Goal: Transaction & Acquisition: Purchase product/service

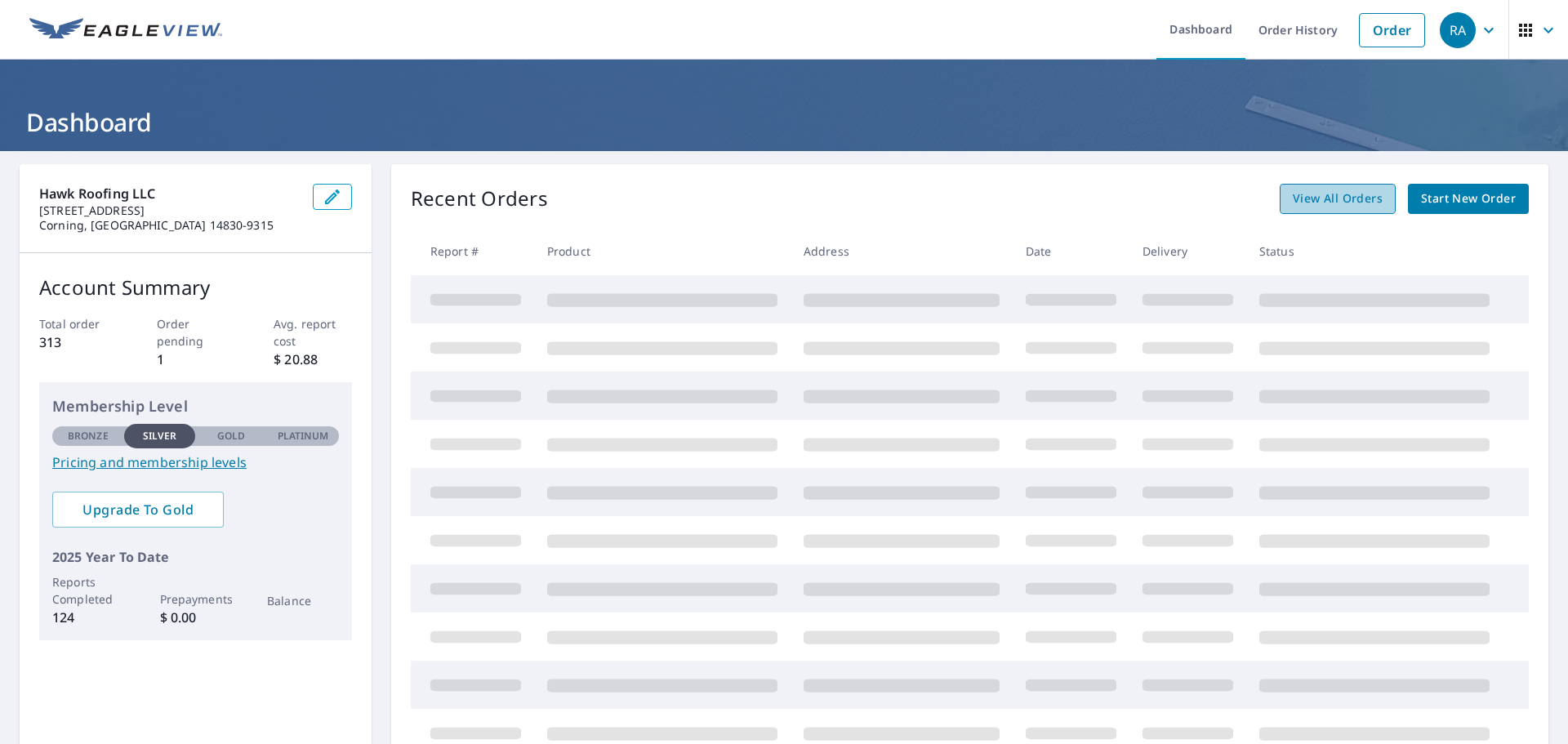
click at [1343, 209] on link "View All Orders" at bounding box center [1338, 198] width 116 height 30
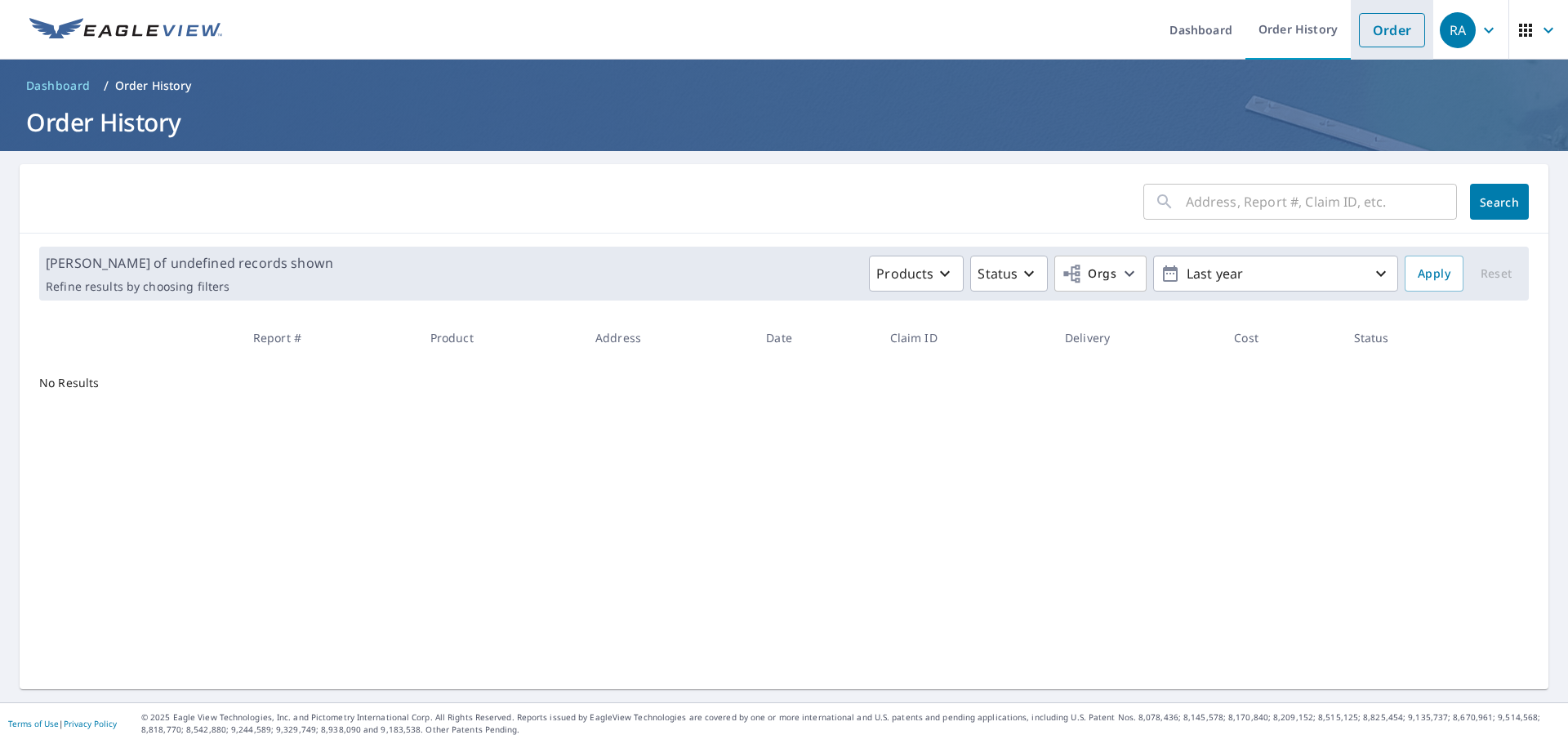
click at [1378, 33] on link "Order" at bounding box center [1391, 30] width 66 height 34
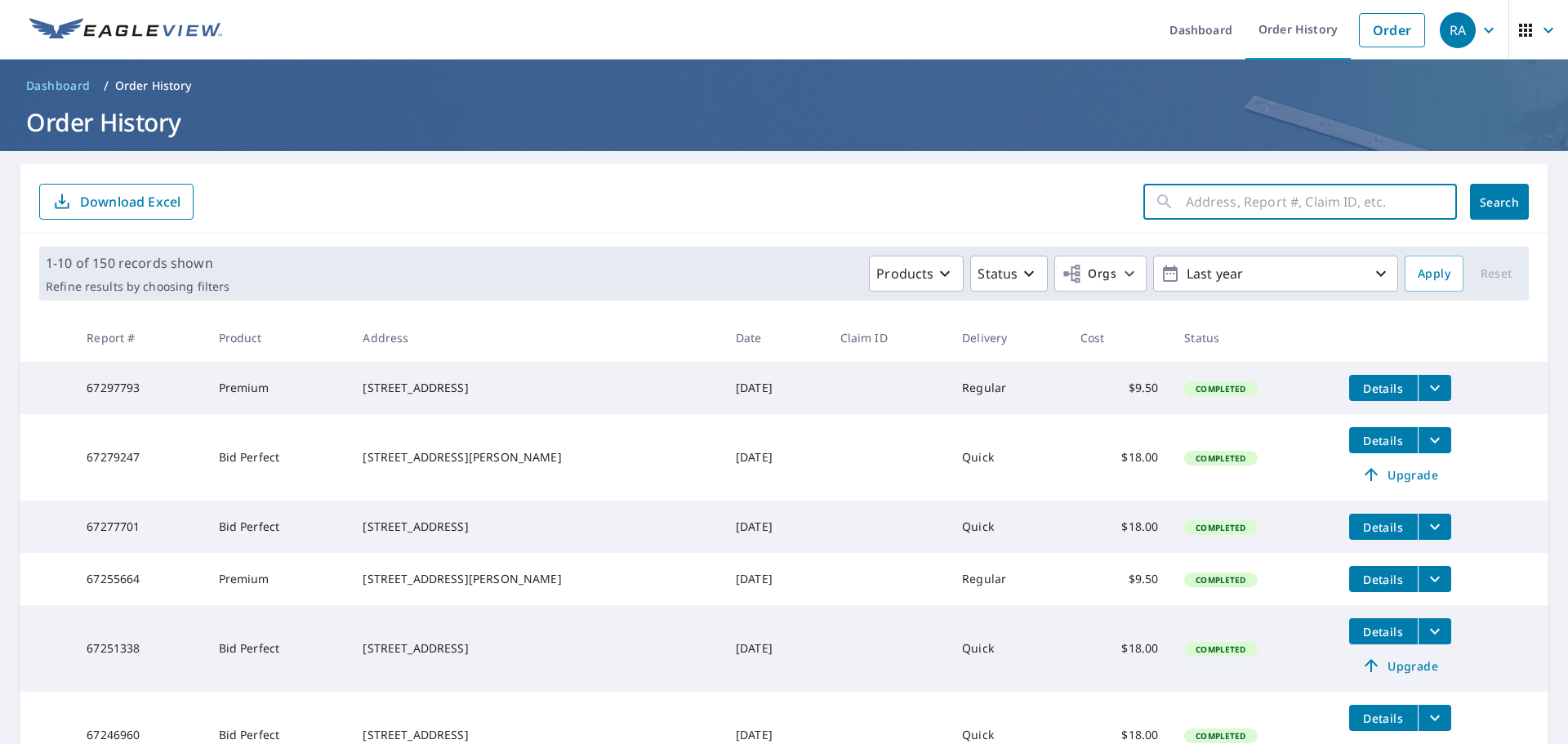
click at [1254, 204] on input "text" at bounding box center [1322, 202] width 272 height 46
click at [940, 202] on form "​ Search Download Excel" at bounding box center [784, 202] width 1490 height 36
click at [1393, 25] on link "Order" at bounding box center [1391, 30] width 66 height 34
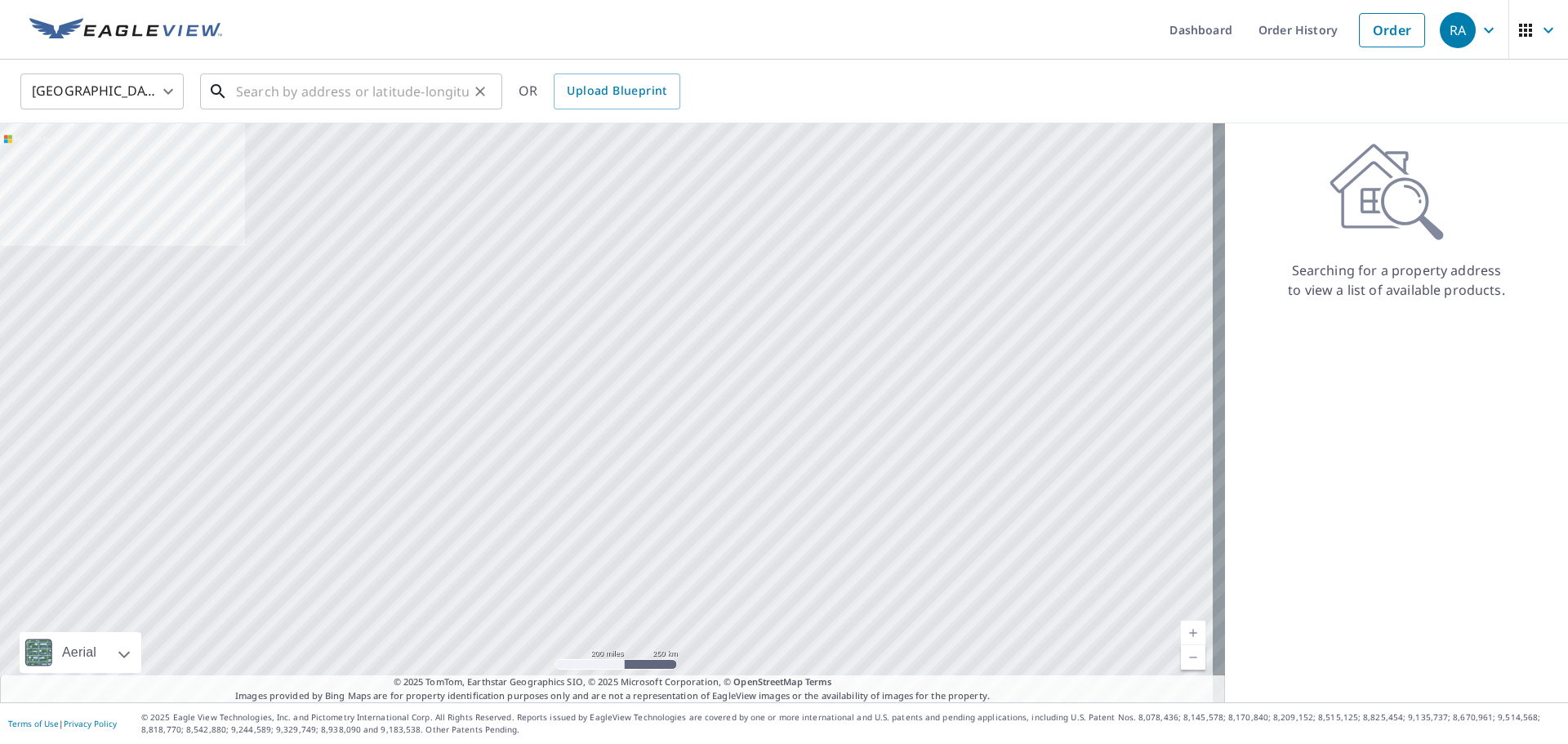
click at [436, 92] on input "text" at bounding box center [352, 91] width 233 height 46
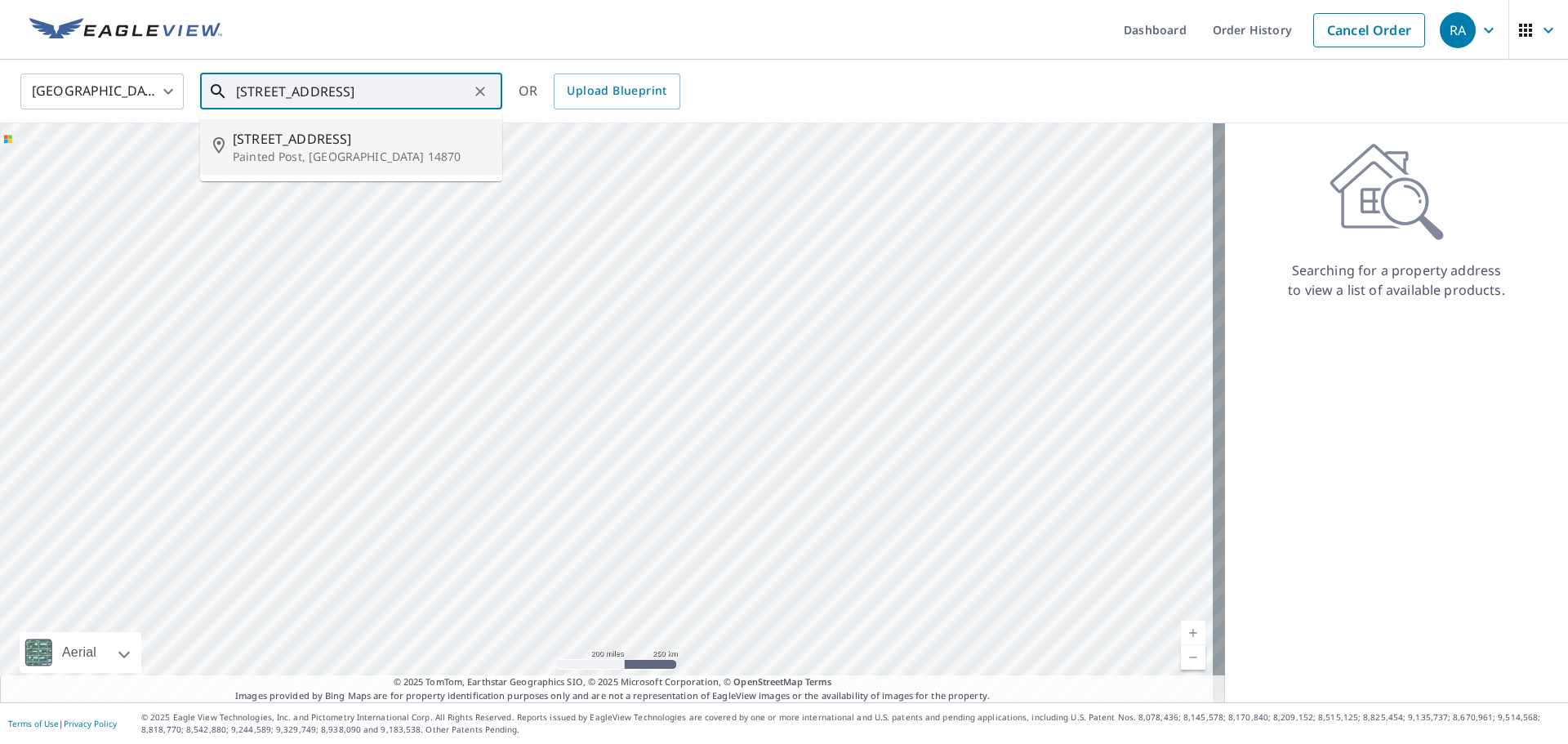
click at [352, 159] on p "Painted Post, NY 14870" at bounding box center [360, 157] width 256 height 16
type input "318 Victory Hwy Painted Post, NY 14870"
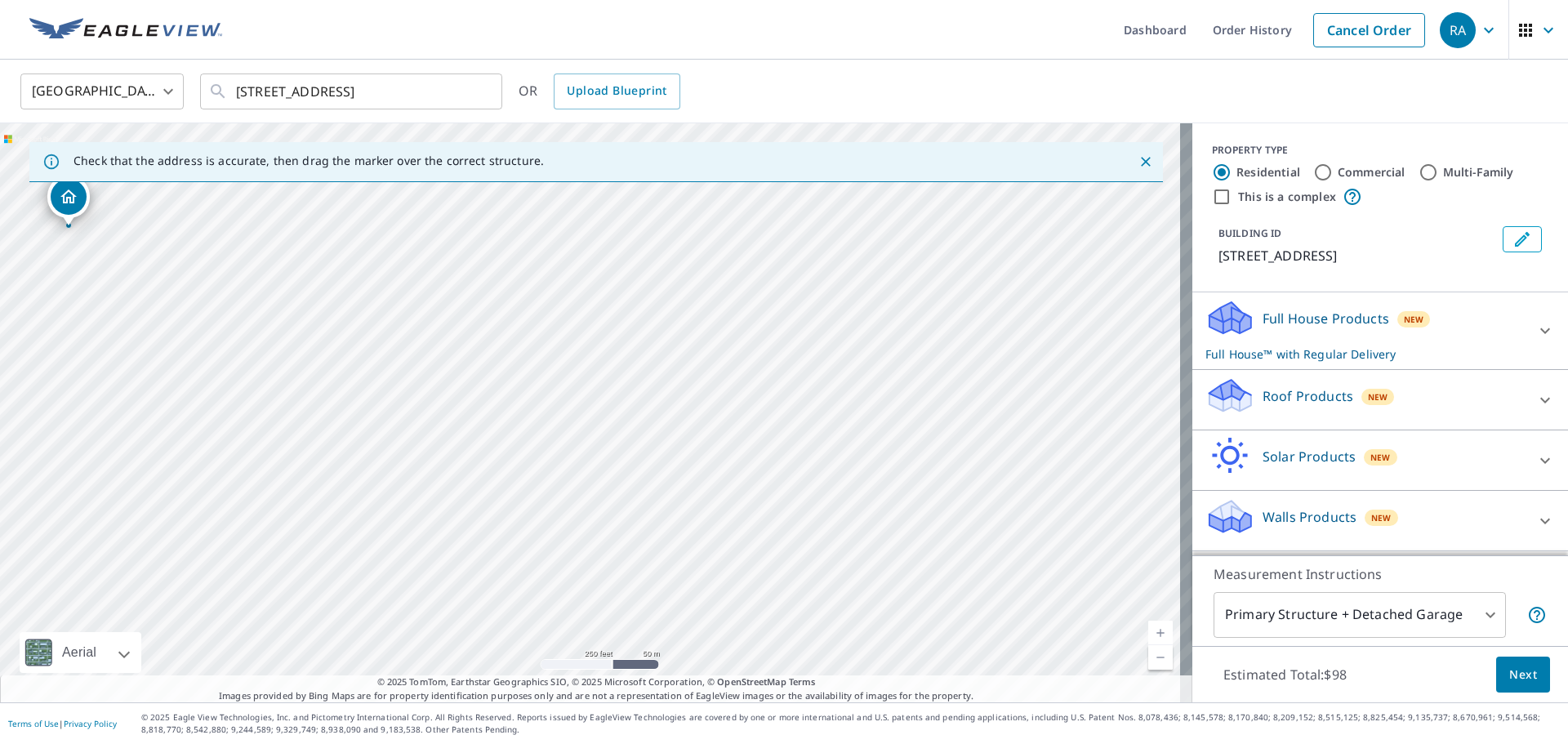
drag, startPoint x: 958, startPoint y: 469, endPoint x: 649, endPoint y: 402, distance: 316.2
click at [649, 402] on div "318 Victory Hwy Painted Post, NY 14870" at bounding box center [596, 413] width 1192 height 579
drag, startPoint x: 646, startPoint y: 437, endPoint x: 141, endPoint y: 160, distance: 576.0
click at [141, 160] on div "Check that the address is accurate, then drag the marker over the correct struc…" at bounding box center [596, 413] width 1192 height 579
click at [297, 329] on div "318 Victory Hwy Painted Post, NY 14870" at bounding box center [596, 413] width 1192 height 579
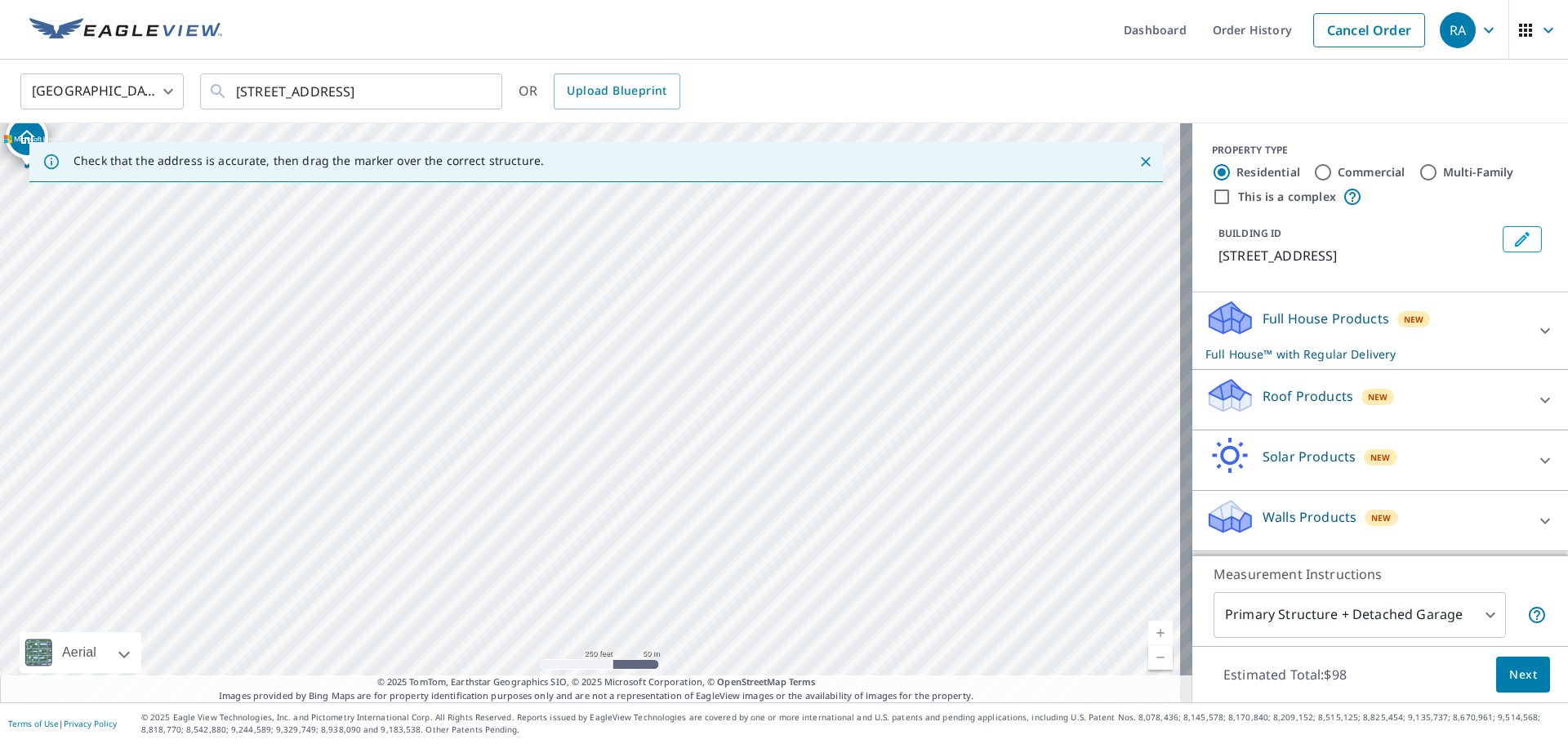
drag, startPoint x: 795, startPoint y: 492, endPoint x: 1287, endPoint y: 648, distance: 516.1
click at [1287, 648] on div "Check that the address is accurate, then drag the marker over the correct struc…" at bounding box center [784, 413] width 1568 height 579
drag, startPoint x: 846, startPoint y: 498, endPoint x: 1078, endPoint y: 557, distance: 239.4
click at [1061, 554] on div "318 Victory Hwy Painted Post, NY 14870" at bounding box center [596, 413] width 1192 height 579
drag, startPoint x: 378, startPoint y: 224, endPoint x: 867, endPoint y: 520, distance: 571.6
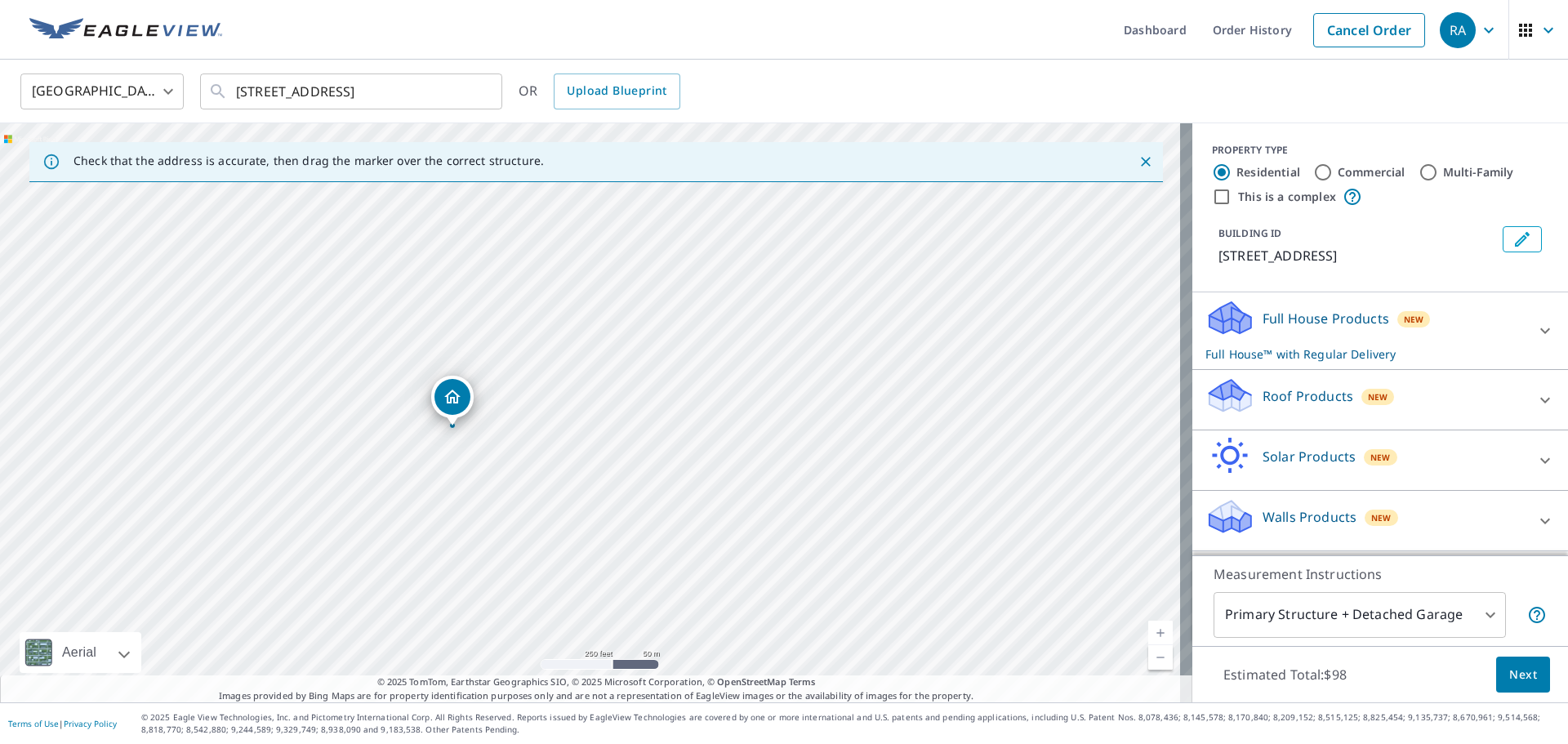
click at [867, 520] on div "318 Victory Hwy Painted Post, NY 14870" at bounding box center [596, 413] width 1192 height 579
click at [1536, 393] on icon at bounding box center [1545, 400] width 20 height 20
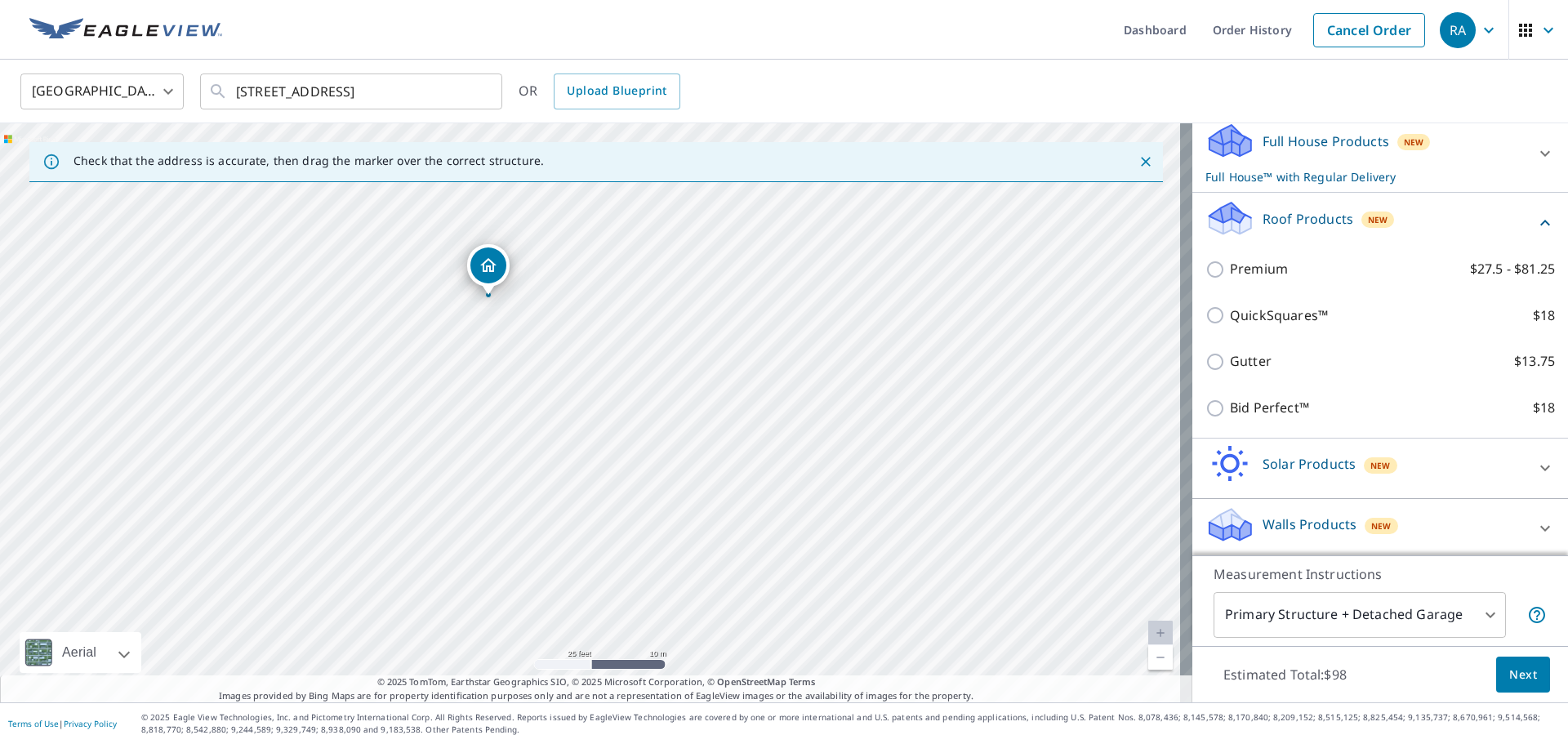
scroll to position [181, 0]
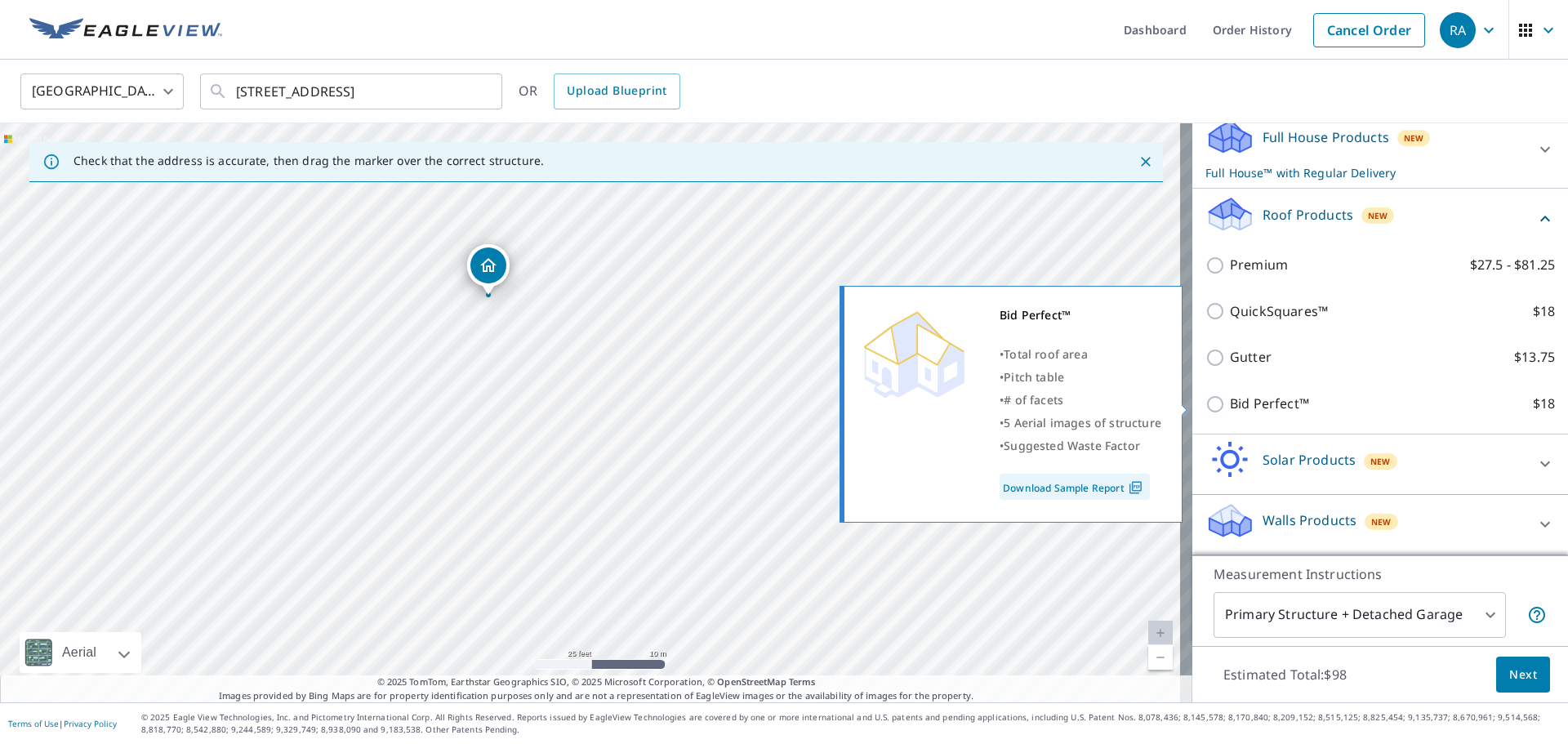
click at [1255, 402] on p "Bid Perfect™" at bounding box center [1270, 404] width 80 height 21
click at [1230, 402] on input "Bid Perfect™ $18" at bounding box center [1218, 405] width 24 height 20
checkbox input "true"
checkbox input "false"
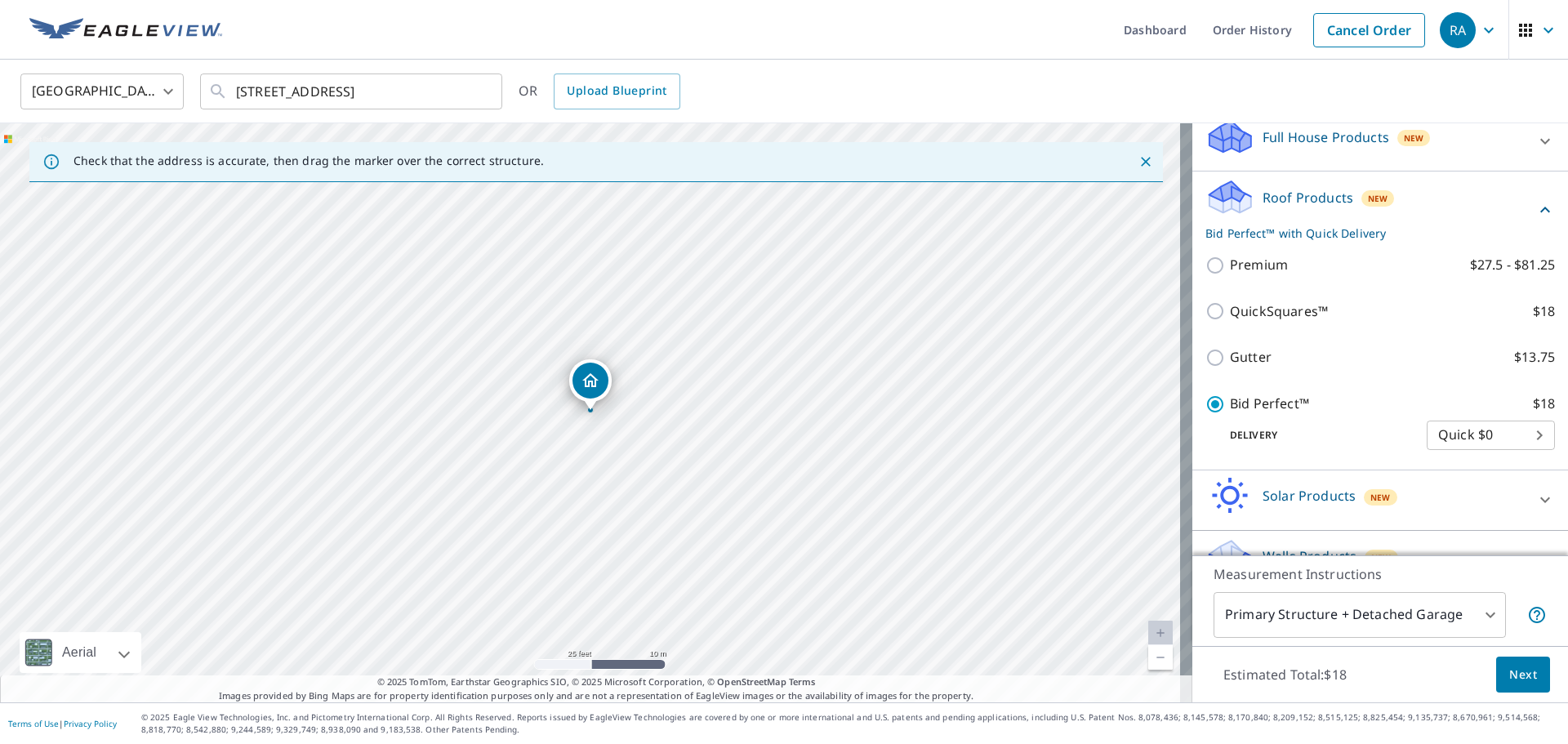
click at [1525, 672] on button "Next" at bounding box center [1524, 674] width 54 height 37
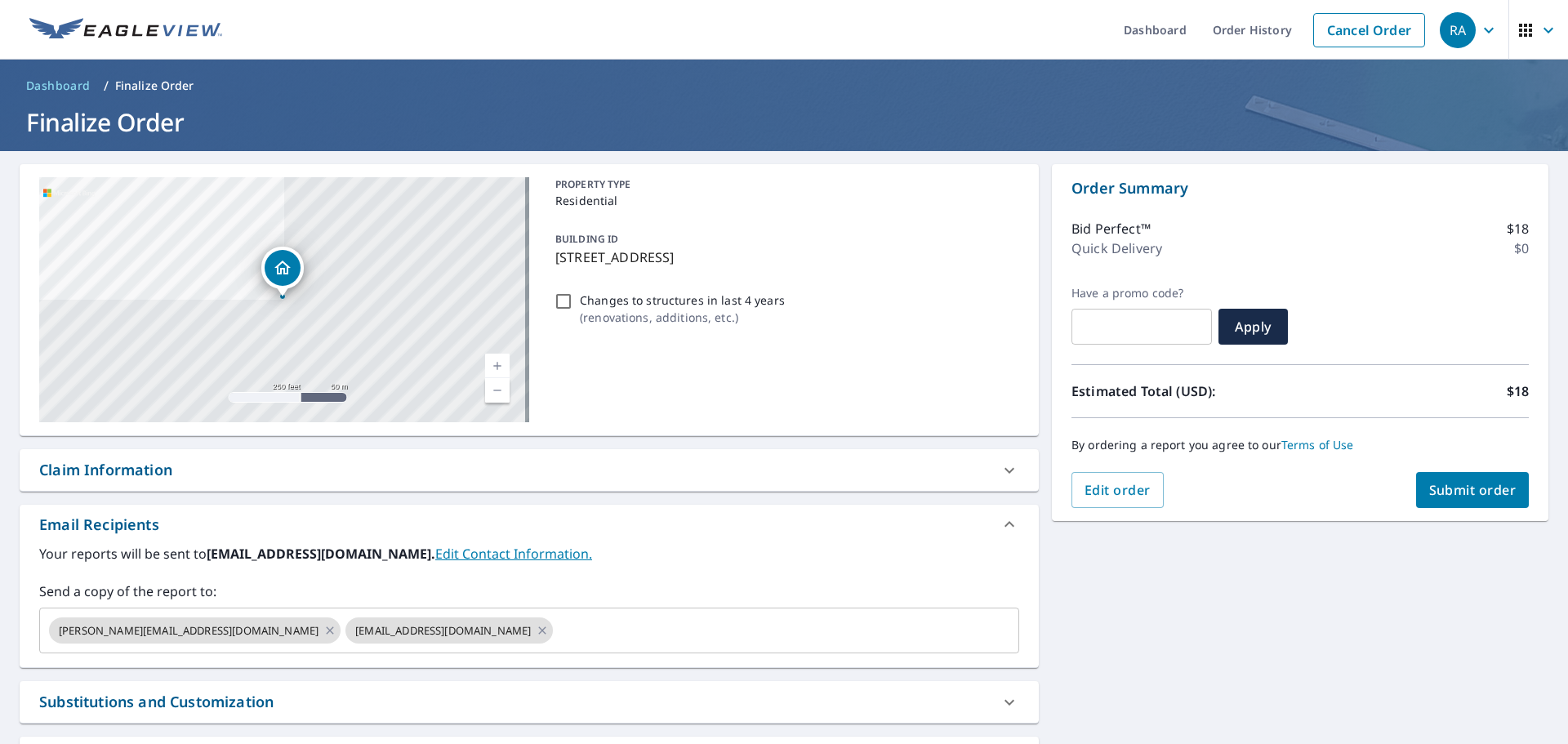
click at [1472, 492] on span "Submit order" at bounding box center [1473, 490] width 88 height 18
checkbox input "true"
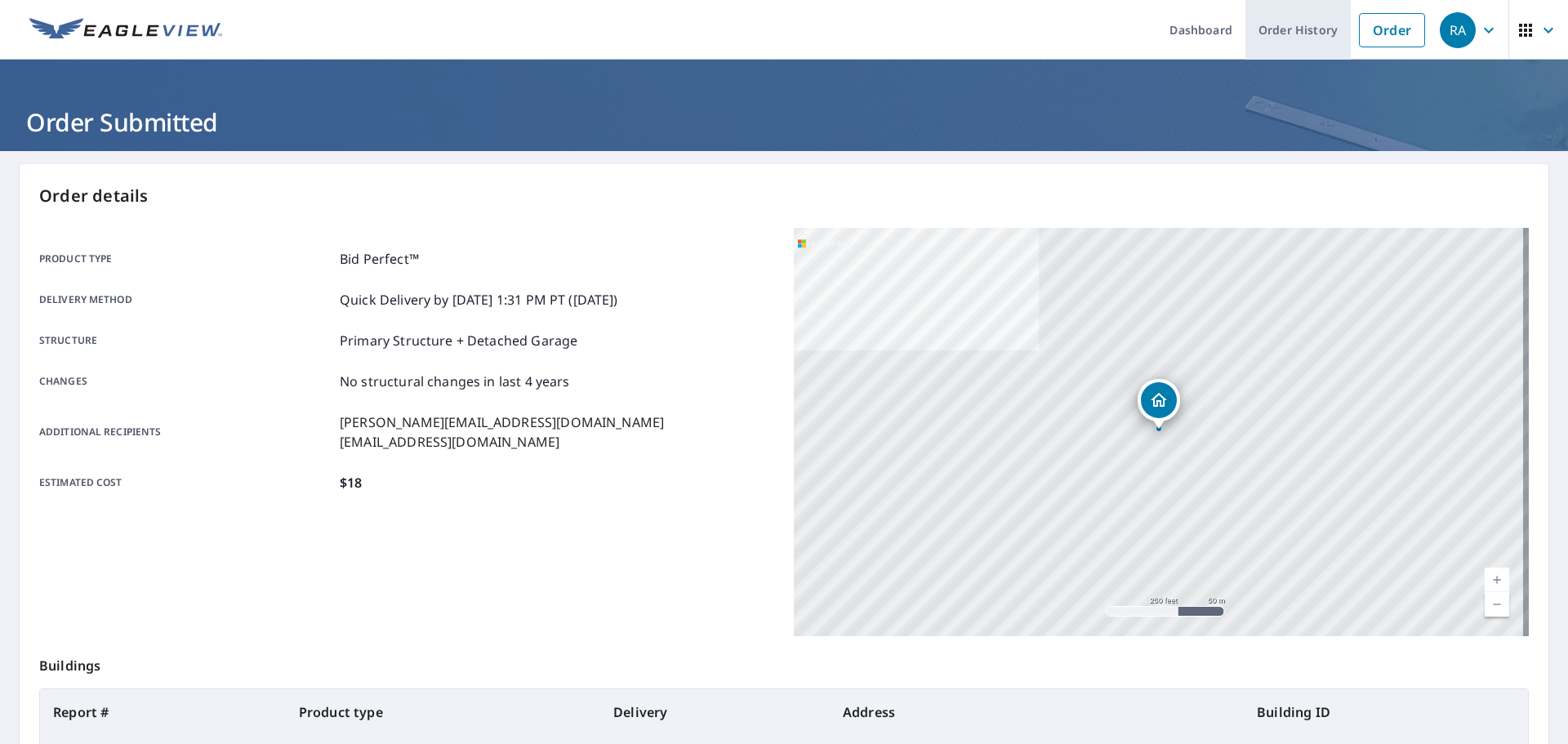
drag, startPoint x: 1276, startPoint y: 35, endPoint x: 1253, endPoint y: 33, distance: 23.1
click at [1276, 35] on link "Order History" at bounding box center [1298, 30] width 105 height 60
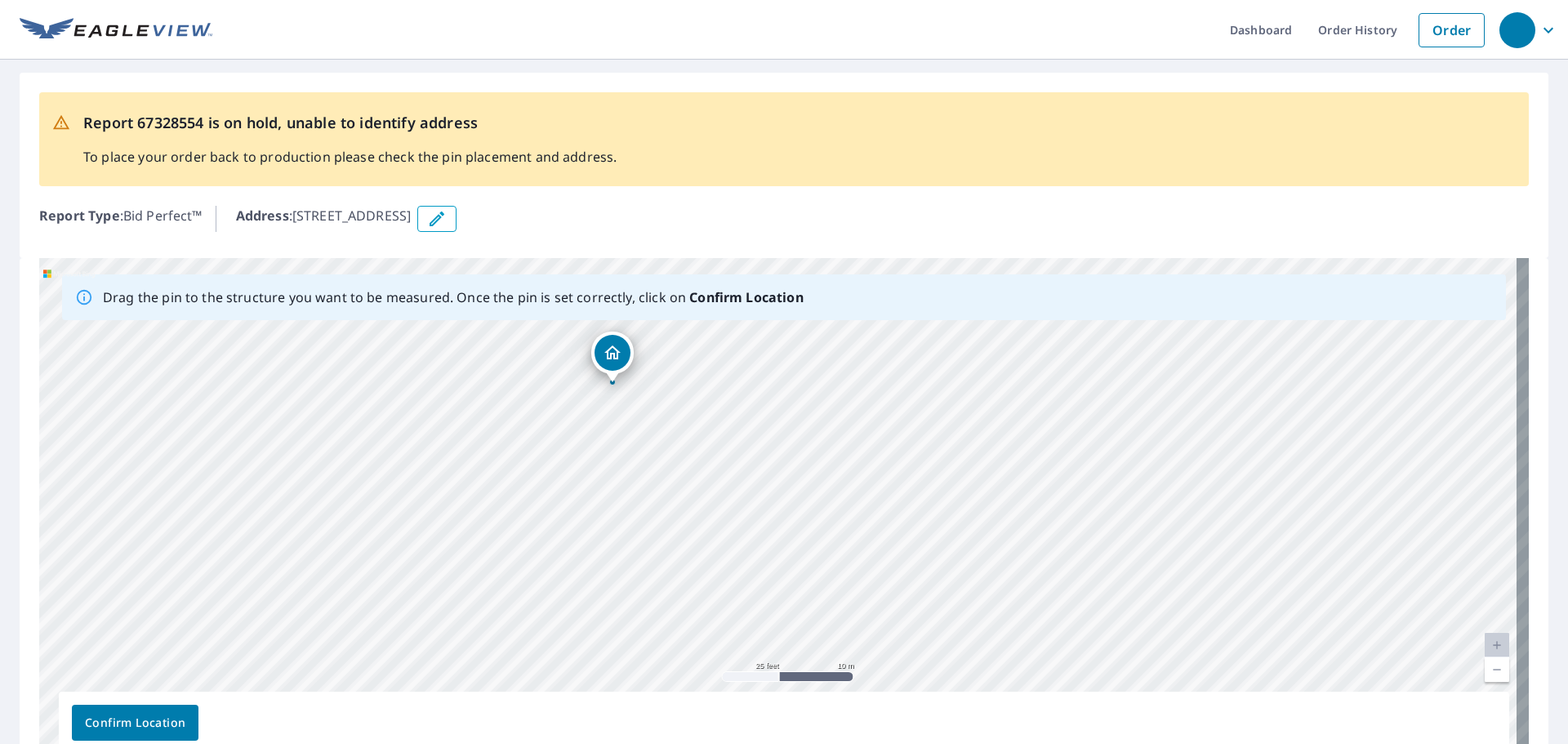
drag, startPoint x: 1123, startPoint y: 589, endPoint x: 960, endPoint y: 463, distance: 206.0
click at [960, 463] on div "318 Victory Hwy Painted Post, NY 14870" at bounding box center [784, 514] width 1490 height 512
click at [122, 723] on span "Confirm Location" at bounding box center [135, 723] width 100 height 21
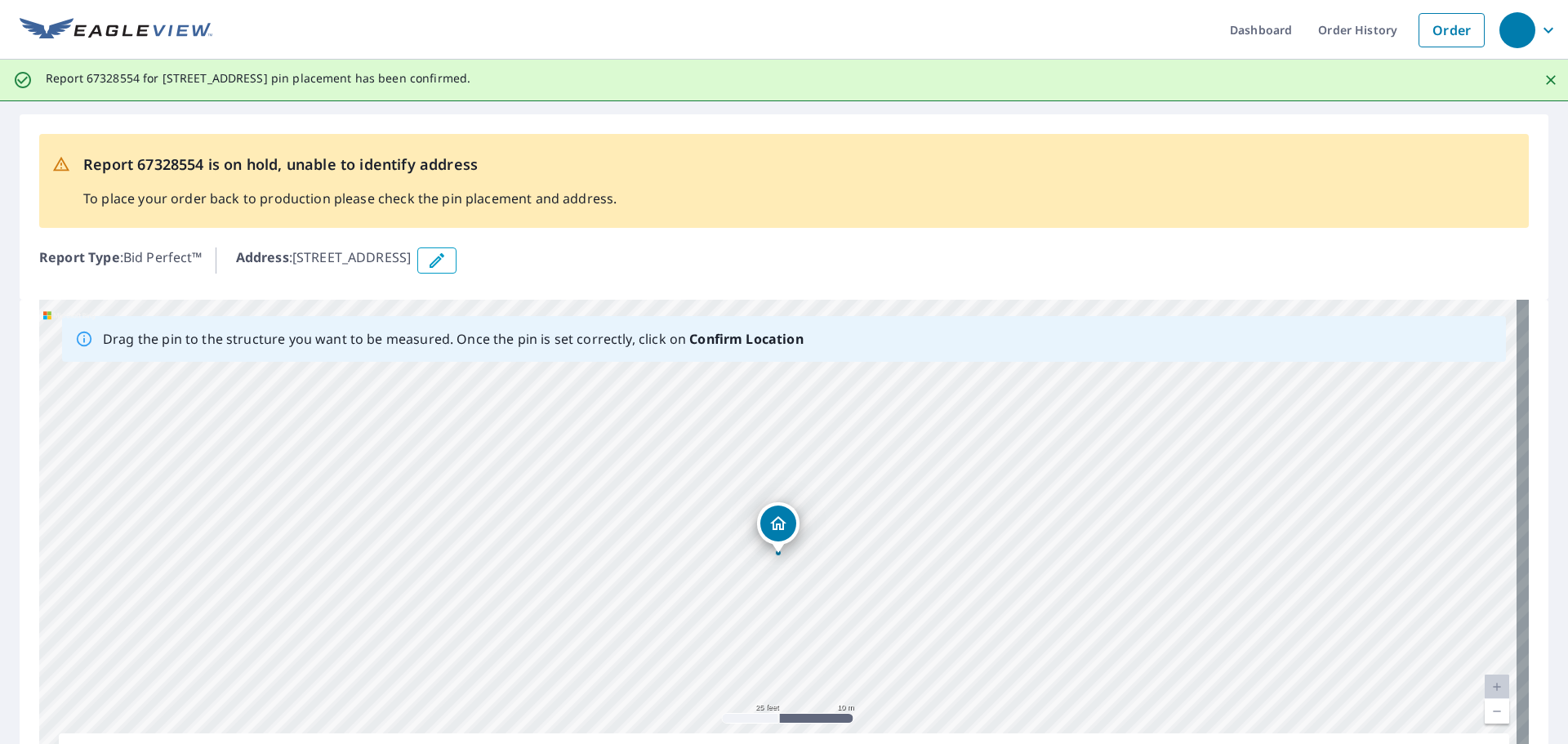
click at [900, 129] on div "Report 67328554 is on hold, unable to identify address To place your order back…" at bounding box center [784, 206] width 1529 height 186
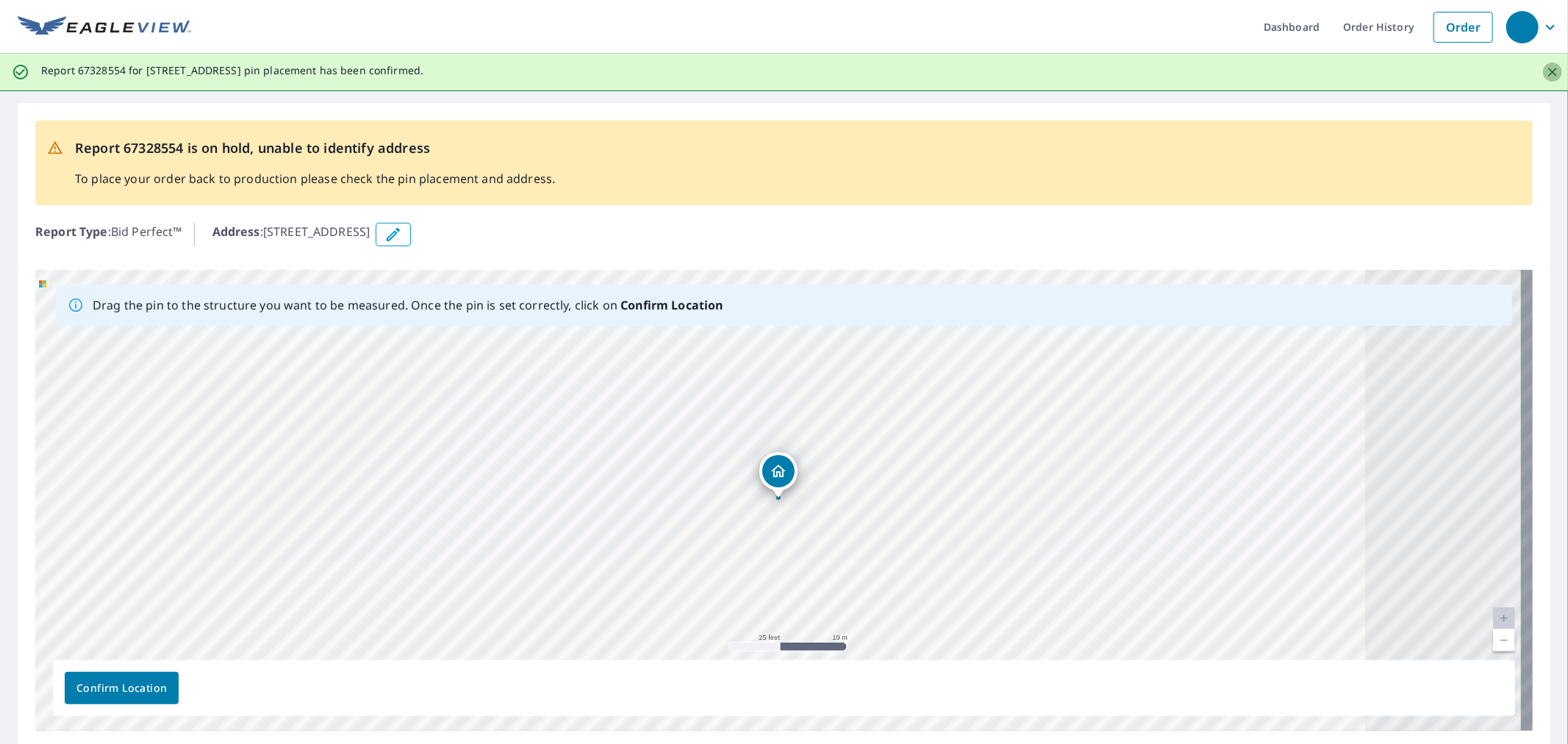
click at [1411, 70] on icon "Close" at bounding box center [1553, 72] width 9 height 9
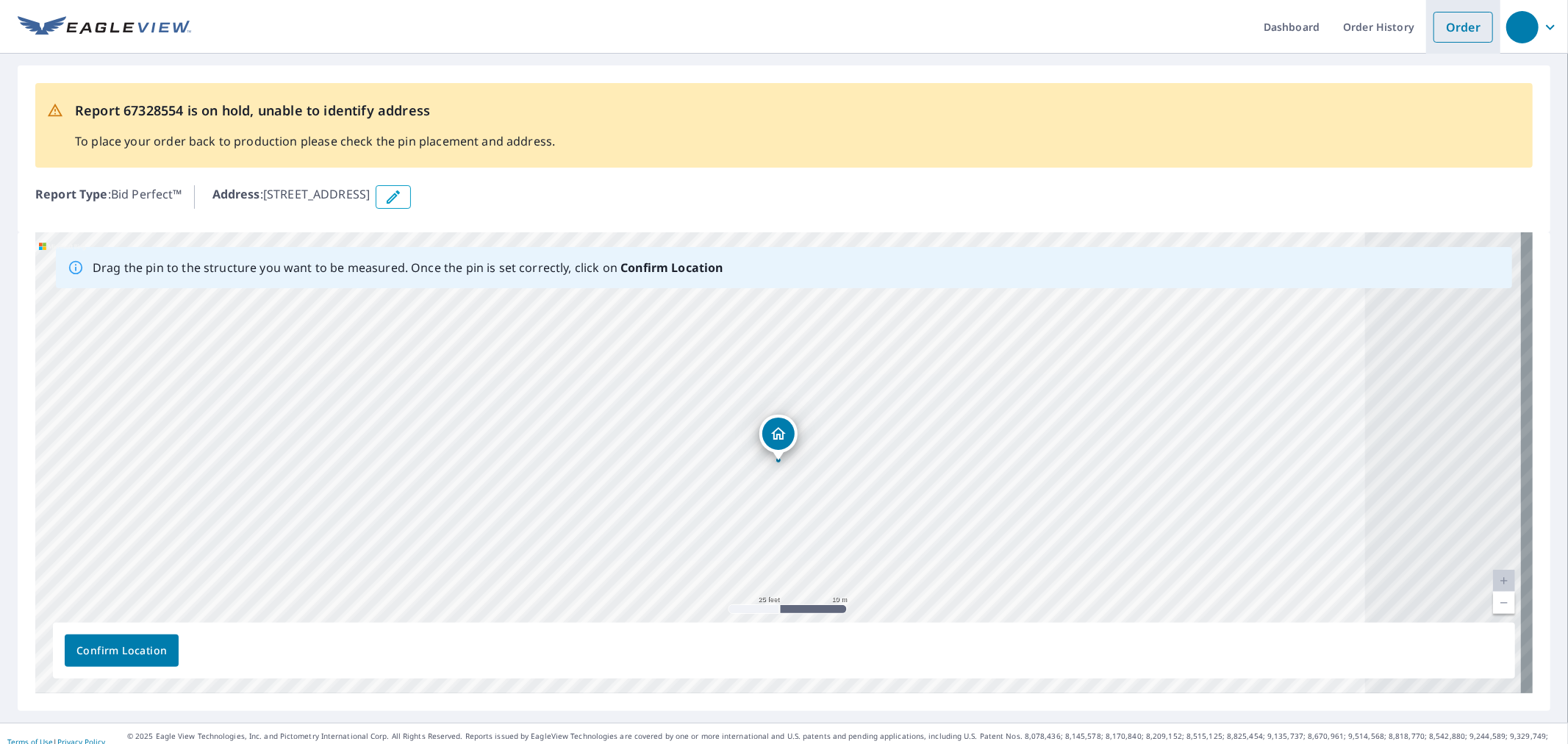
click at [1411, 20] on link "Order" at bounding box center [1463, 27] width 59 height 31
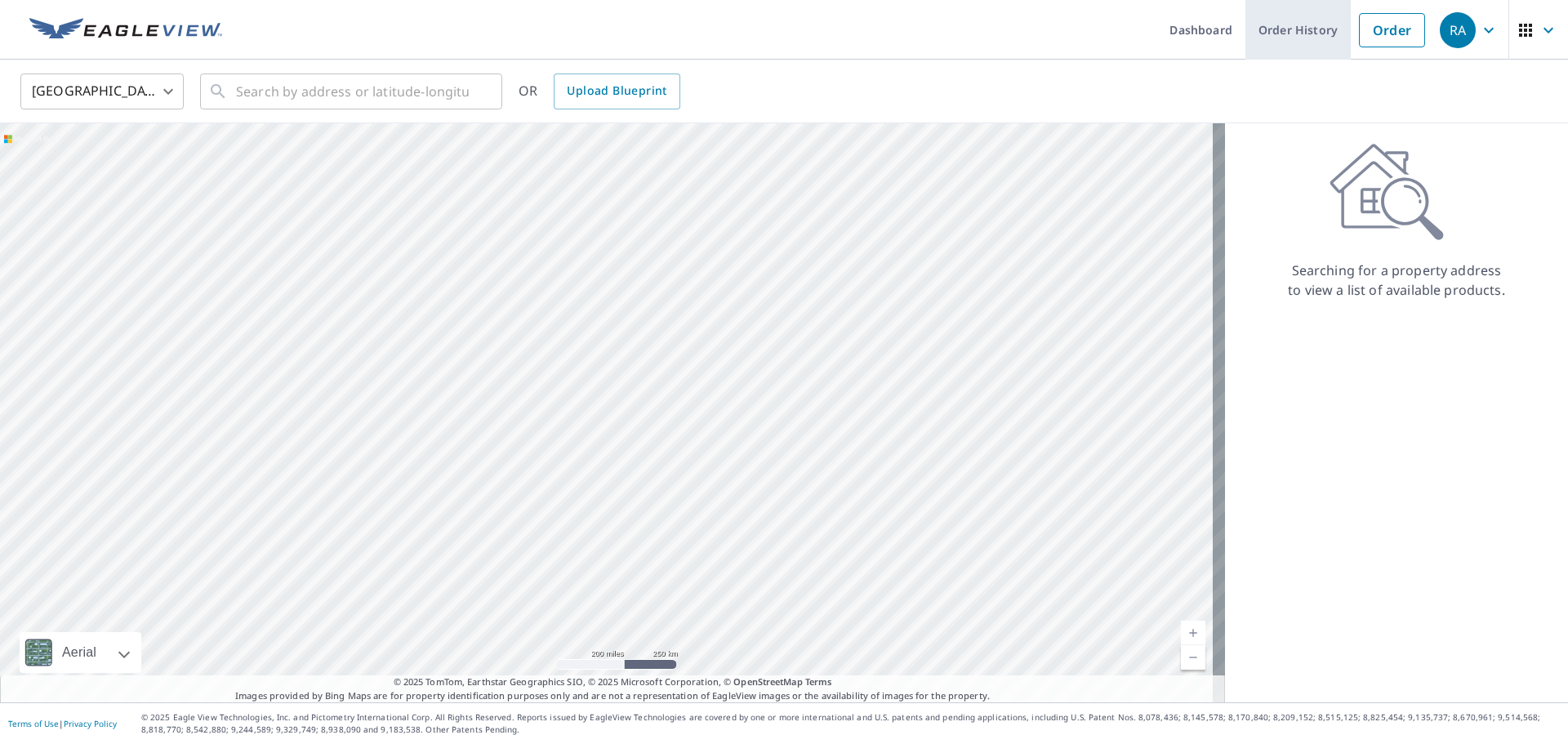
click at [1257, 31] on link "Order History" at bounding box center [1298, 30] width 105 height 60
